Goal: Transaction & Acquisition: Purchase product/service

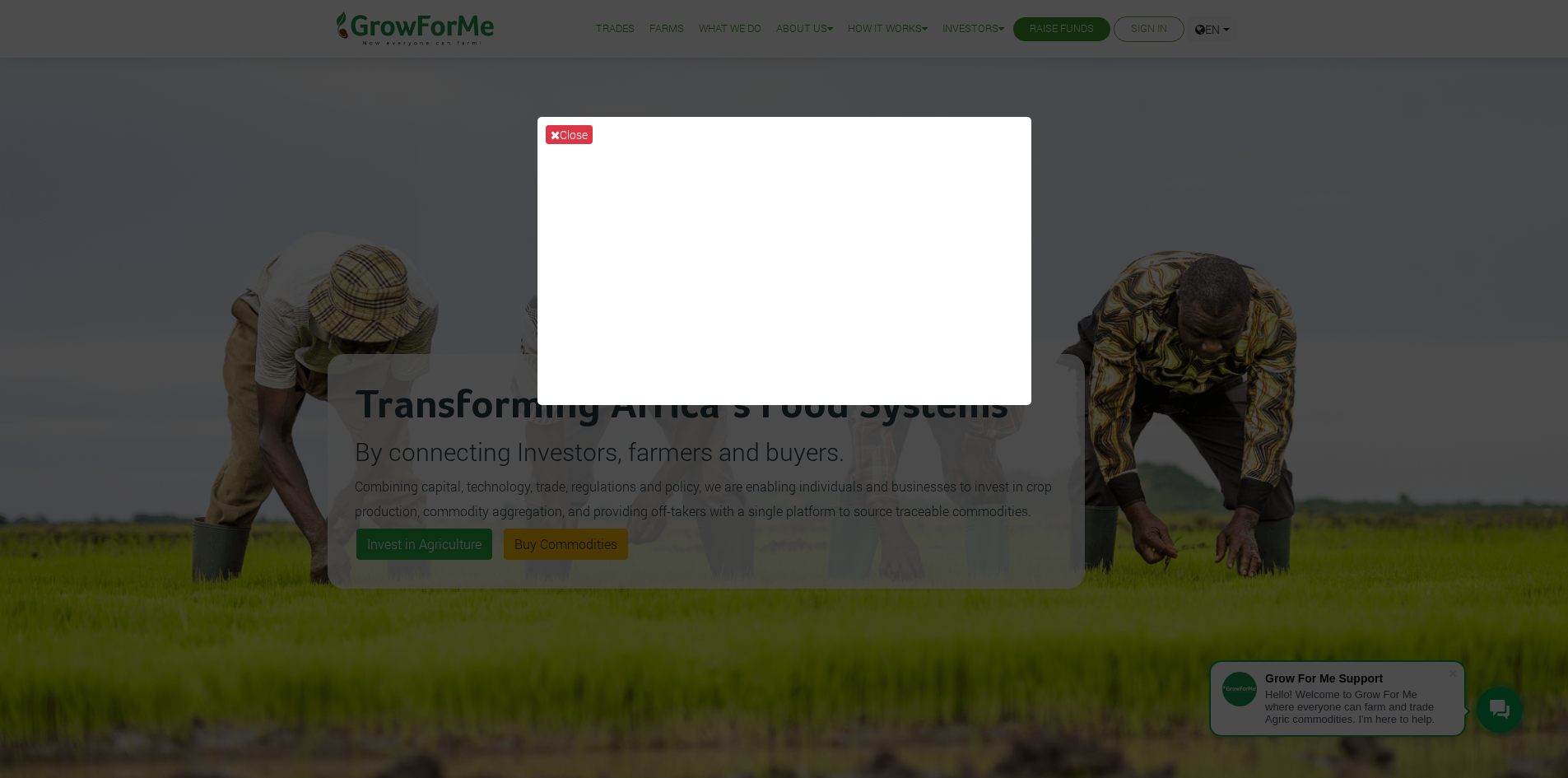
click at [563, 130] on button "Close" at bounding box center [569, 135] width 47 height 19
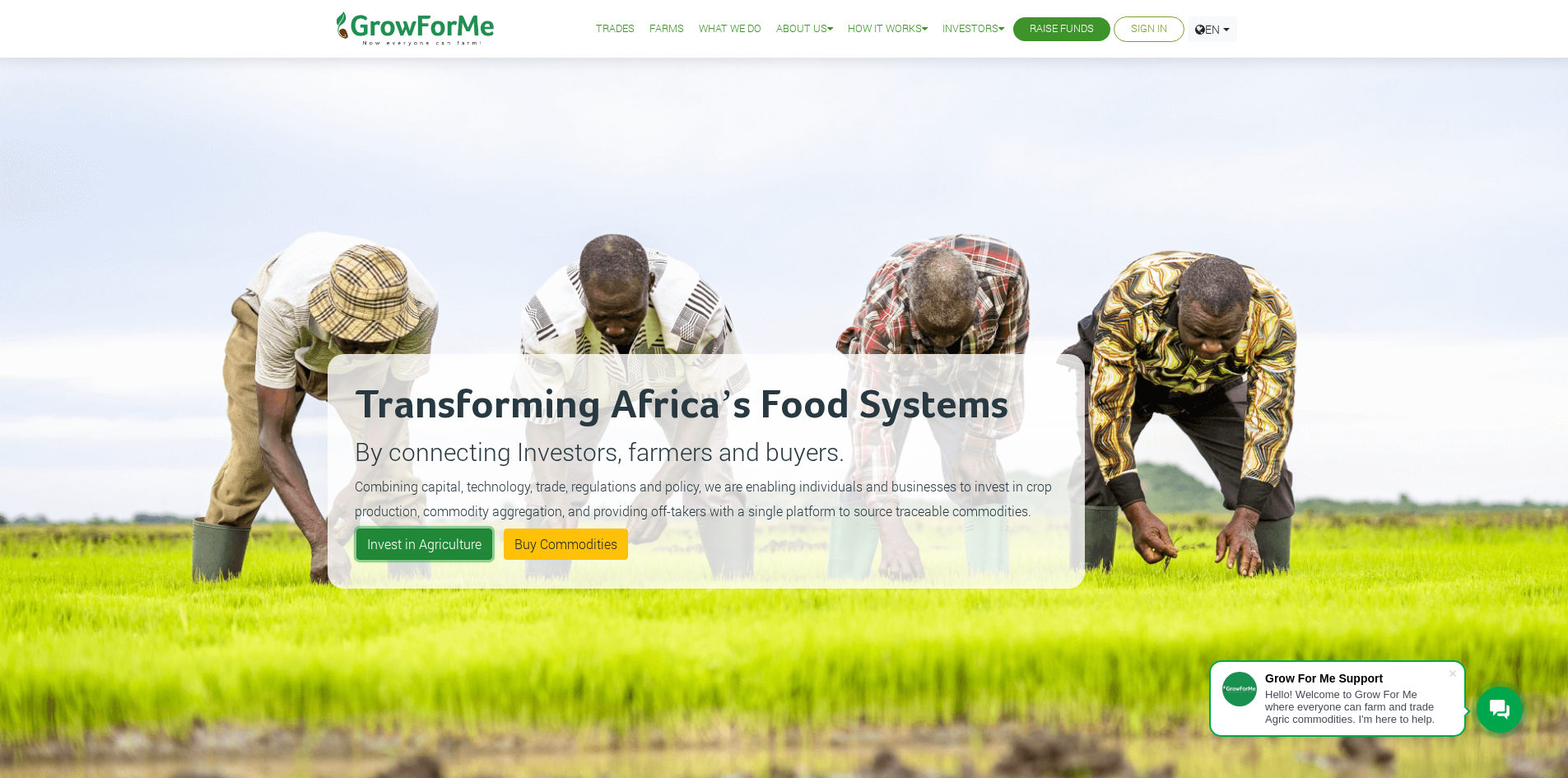
click at [418, 549] on link "Invest in Agriculture" at bounding box center [424, 544] width 135 height 31
